Goal: Information Seeking & Learning: Learn about a topic

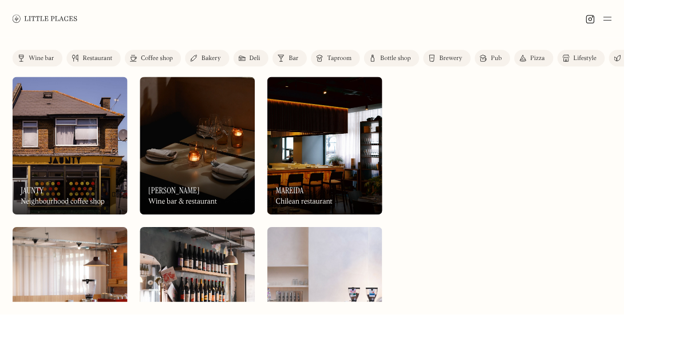
click at [102, 65] on div "Restaurant" at bounding box center [107, 64] width 33 height 7
click at [108, 65] on div "Restaurant" at bounding box center [107, 64] width 33 height 7
click at [108, 63] on div "Restaurant" at bounding box center [107, 64] width 33 height 7
